Goal: Information Seeking & Learning: Find specific fact

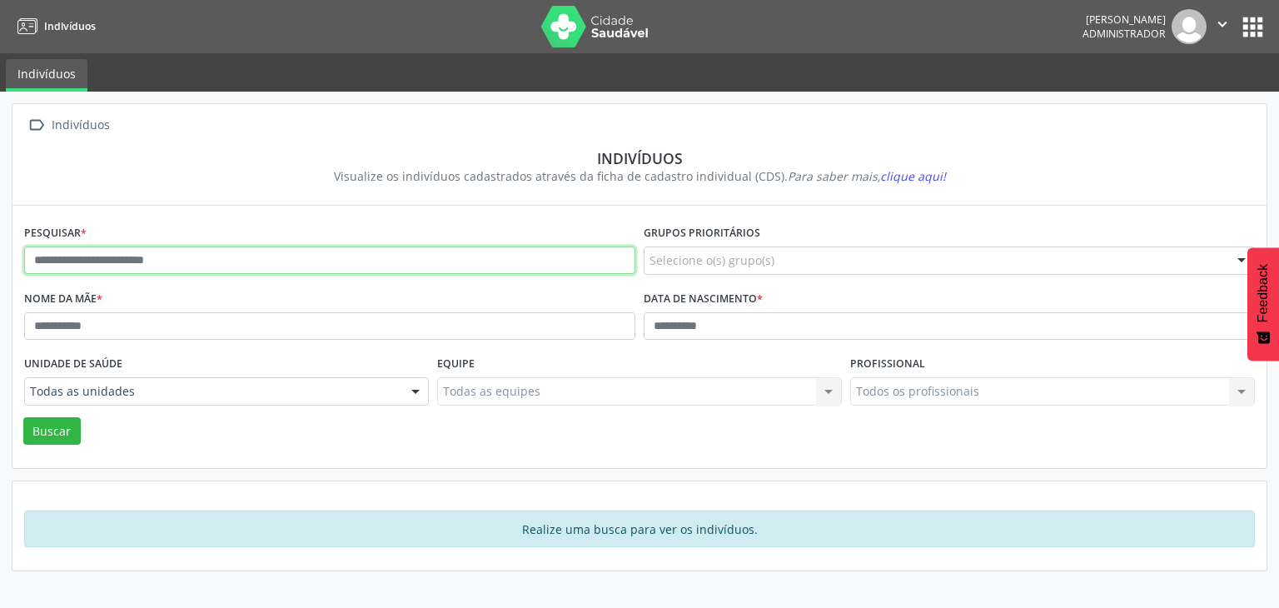
drag, startPoint x: 236, startPoint y: 247, endPoint x: 220, endPoint y: 256, distance: 18.3
click at [235, 247] on input "text" at bounding box center [329, 260] width 611 height 28
paste input "**********"
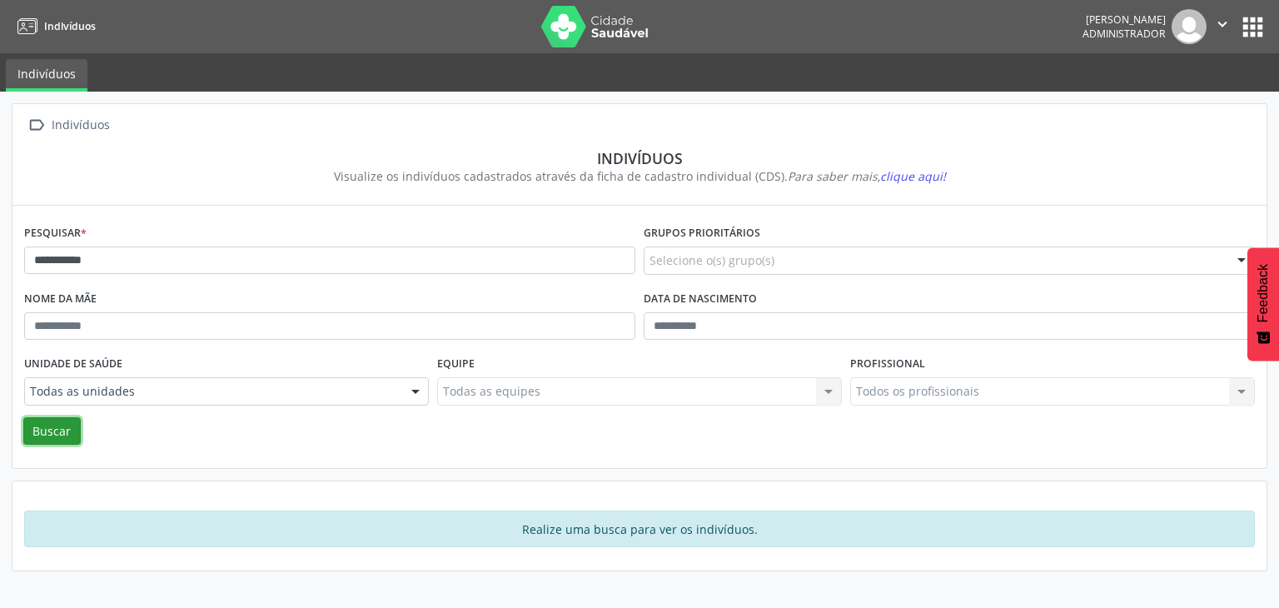
click at [47, 431] on button "Buscar" at bounding box center [51, 431] width 57 height 28
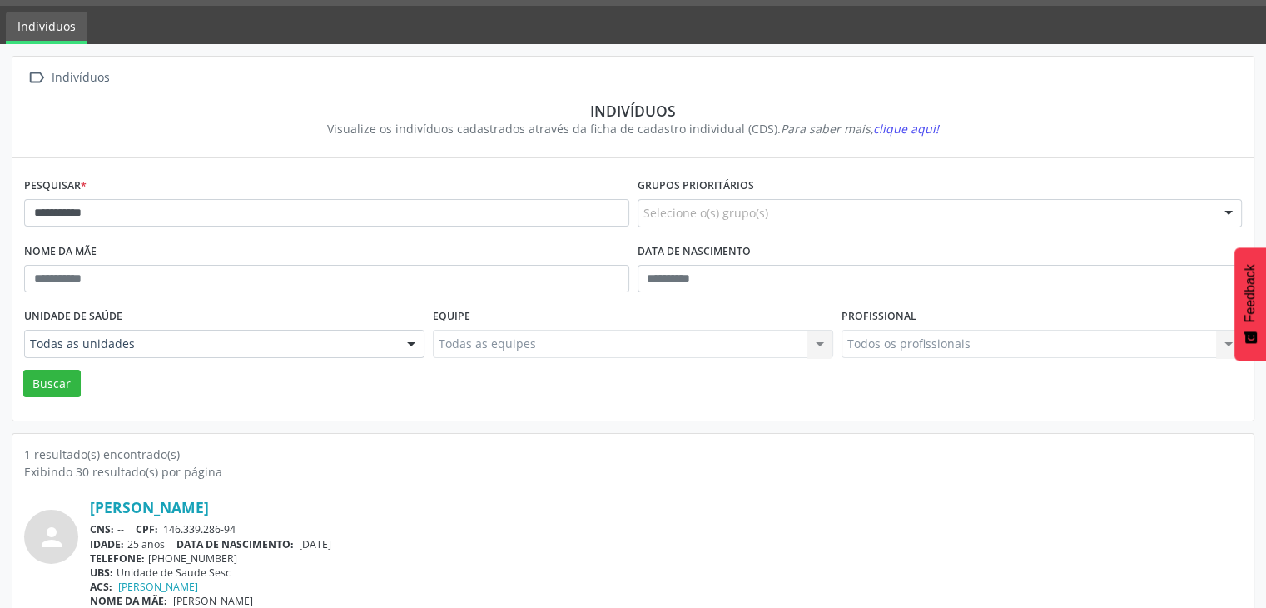
scroll to position [70, 0]
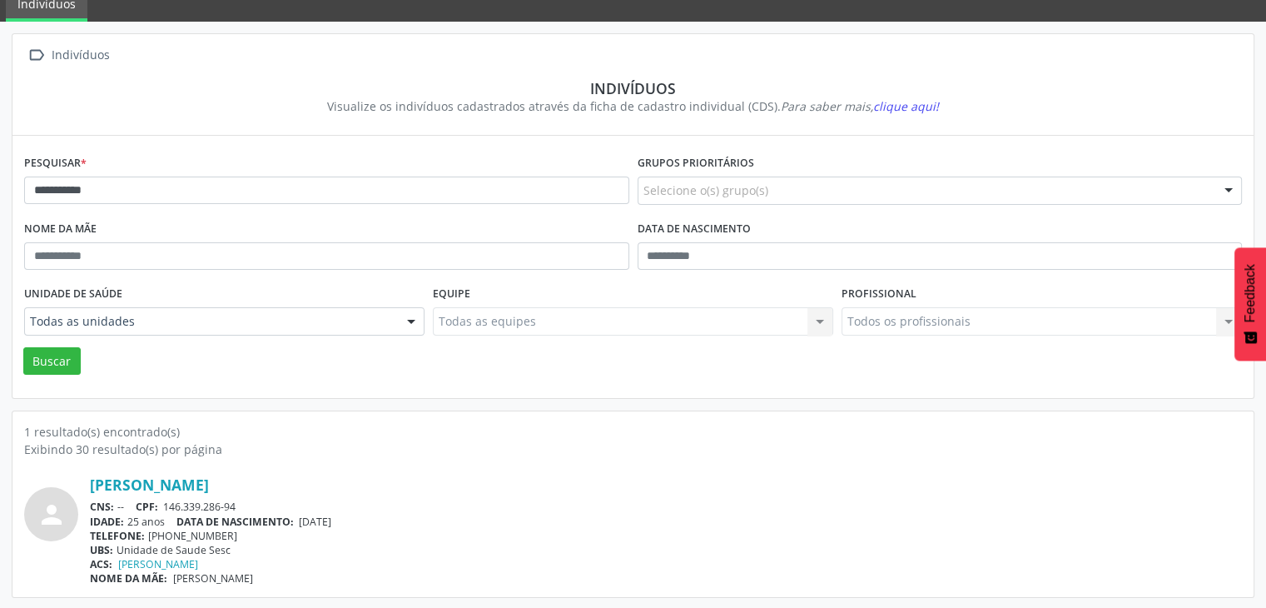
drag, startPoint x: 268, startPoint y: 562, endPoint x: 56, endPoint y: 443, distance: 243.4
click at [57, 445] on div "1 resultado(s) encontrado(s) Exibindo 30 resultado(s) por página person [PERSON…" at bounding box center [633, 504] width 1218 height 162
click at [55, 441] on div "Exibindo 30 resultado(s) por página" at bounding box center [633, 448] width 1218 height 17
click at [337, 567] on div "ACS: [PERSON_NAME]" at bounding box center [666, 564] width 1152 height 14
click at [189, 490] on link "[PERSON_NAME]" at bounding box center [149, 484] width 119 height 18
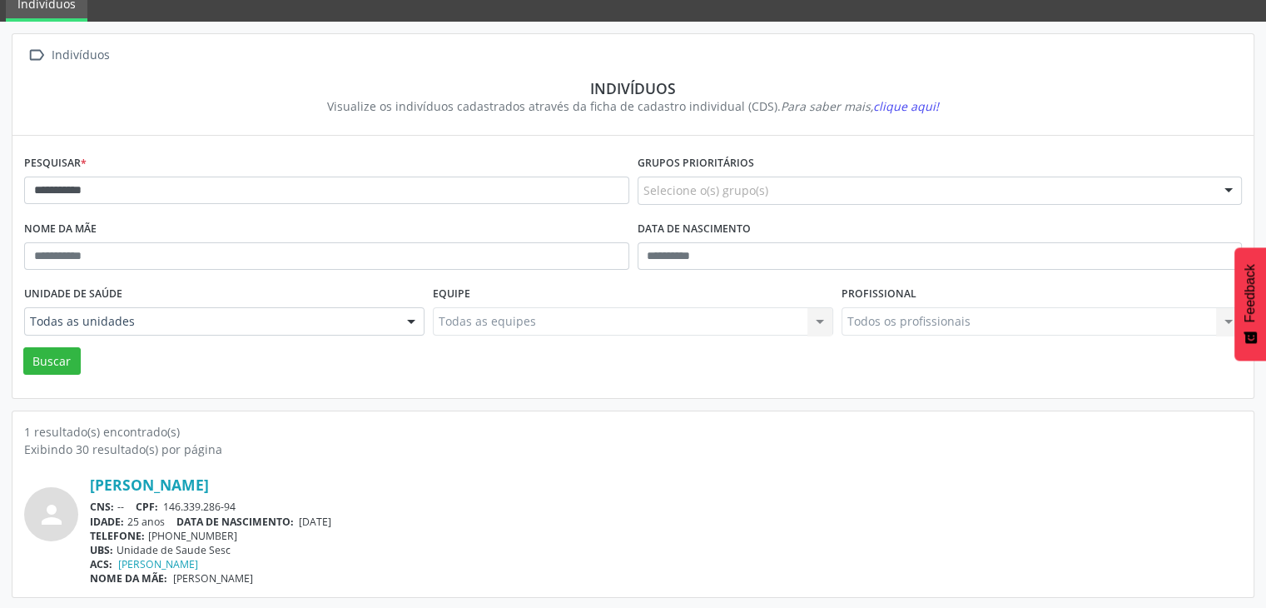
drag, startPoint x: 92, startPoint y: 560, endPoint x: 261, endPoint y: 559, distance: 169.0
click at [261, 559] on div "person [PERSON_NAME] CNS: -- CPF: 146.339.286-94 IDADE: 25 anos DATA DE NASCIME…" at bounding box center [633, 530] width 1218 height 110
click at [347, 543] on div "UBS: Unidade de Saude Sesc" at bounding box center [666, 550] width 1152 height 14
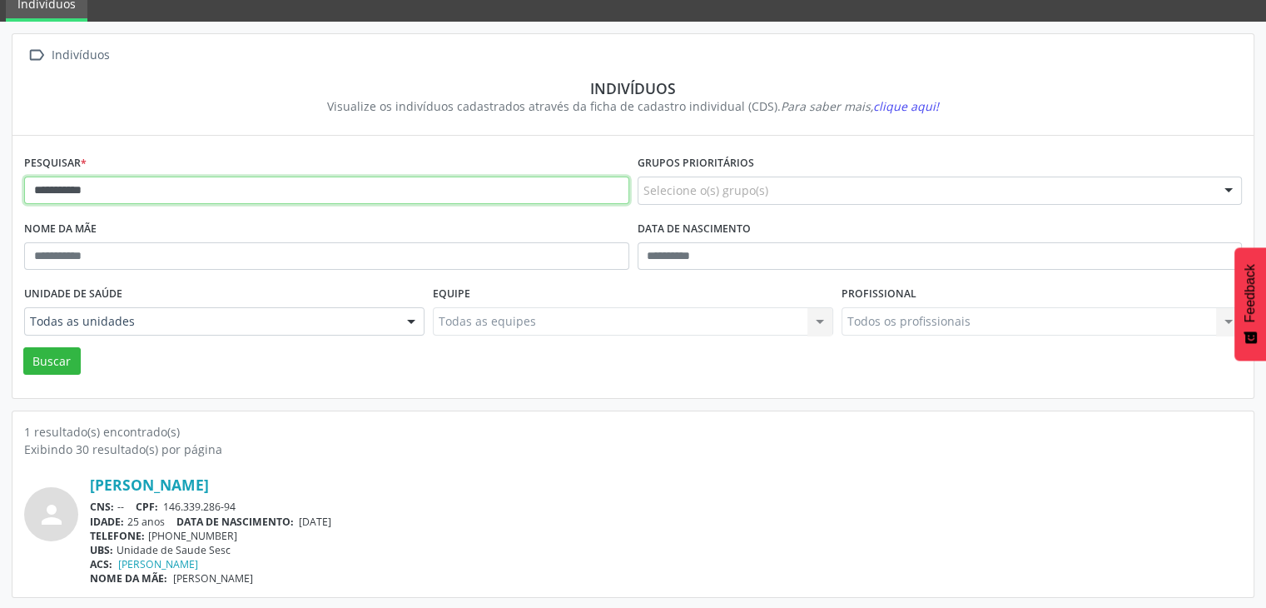
drag, startPoint x: 176, startPoint y: 201, endPoint x: 31, endPoint y: 242, distance: 150.7
click at [0, 210] on div "**********" at bounding box center [633, 316] width 1266 height 588
paste input "text"
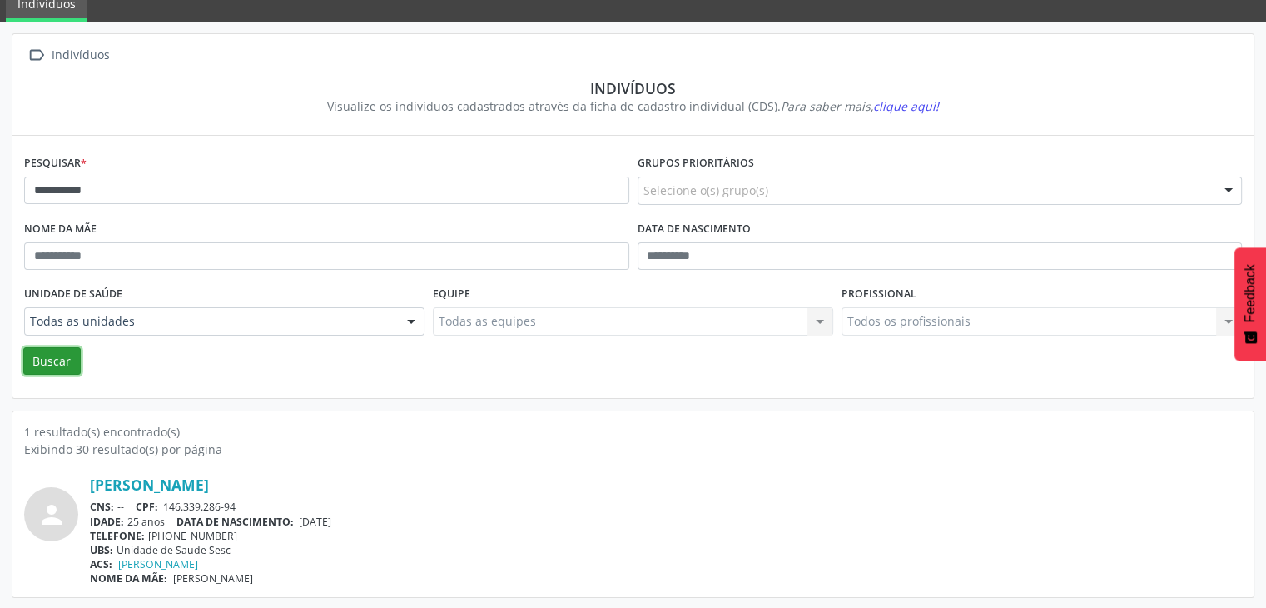
click at [47, 365] on button "Buscar" at bounding box center [51, 361] width 57 height 28
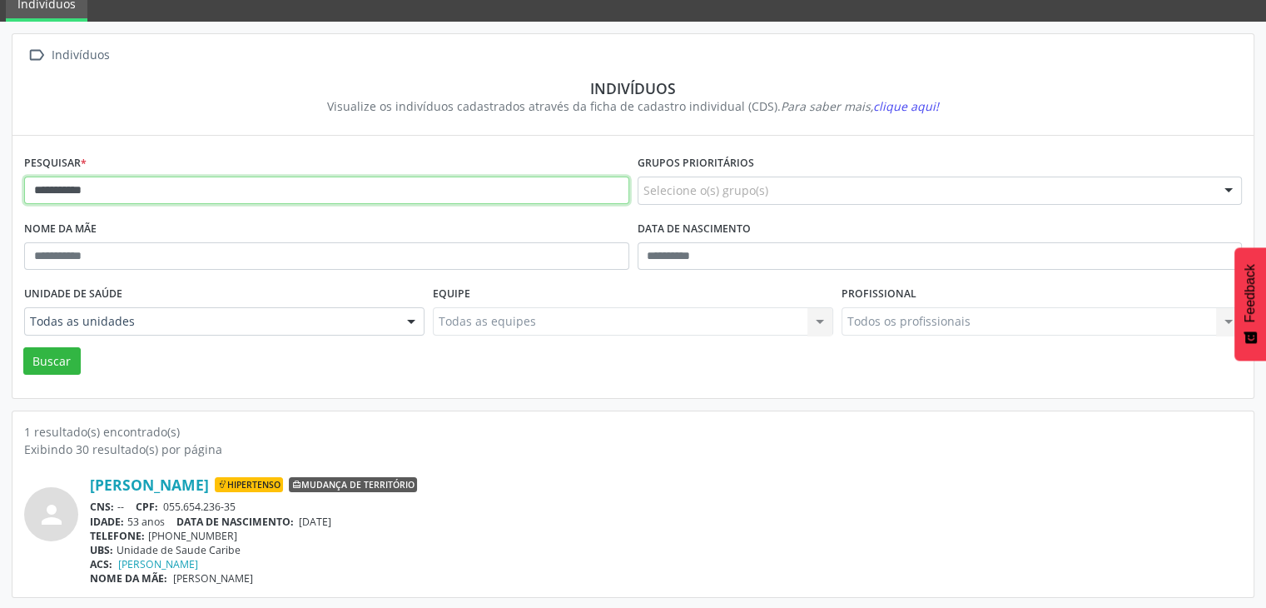
drag, startPoint x: 174, startPoint y: 182, endPoint x: 22, endPoint y: 203, distance: 152.9
click at [0, 172] on div "**********" at bounding box center [633, 316] width 1266 height 588
paste input "text"
type input "**********"
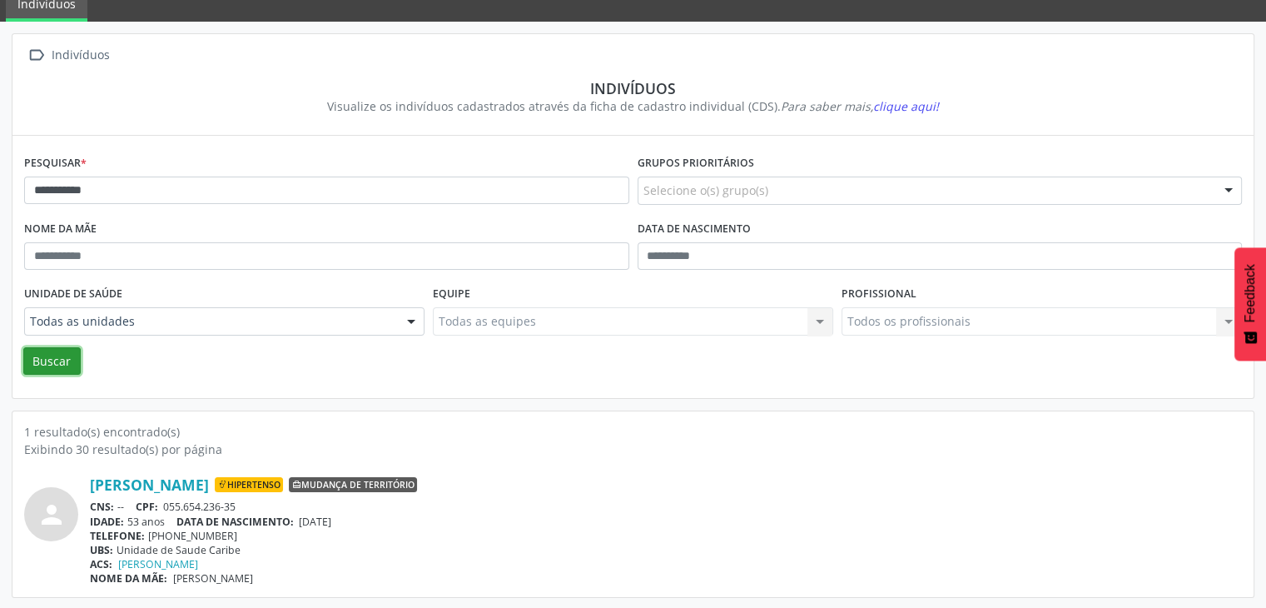
click at [57, 356] on button "Buscar" at bounding box center [51, 361] width 57 height 28
